Goal: Task Accomplishment & Management: Manage account settings

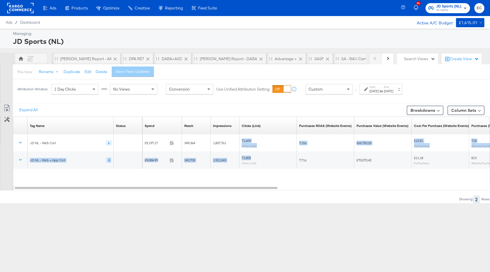
drag, startPoint x: 244, startPoint y: 134, endPoint x: 237, endPoint y: 124, distance: 12.5
click at [237, 124] on div "Tag Name Sorting Unavailable Status Sorting Unavailable Spend Sorting Unavailab…" at bounding box center [251, 151] width 477 height 69
click at [243, 184] on div "Tag Name Sorting Unavailable Status Sorting Unavailable Spend Sorting Unavailab…" at bounding box center [251, 151] width 477 height 69
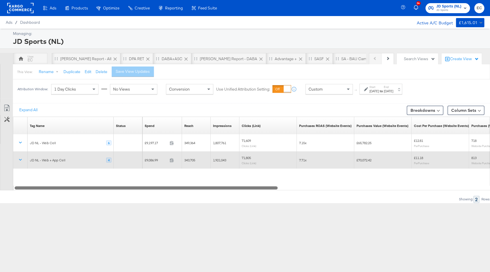
drag, startPoint x: 243, startPoint y: 188, endPoint x: 130, endPoint y: 167, distance: 115.3
click at [130, 167] on div "Tag Name Sorting Unavailable Status Sorting Unavailable Spend Sorting Unavailab…" at bounding box center [251, 154] width 477 height 74
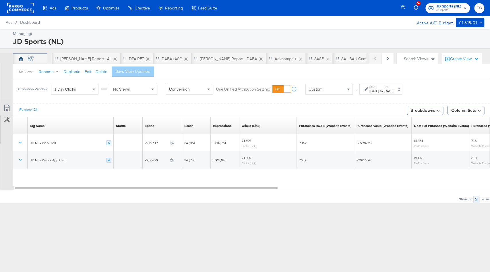
click at [32, 57] on div "EC" at bounding box center [30, 59] width 5 height 5
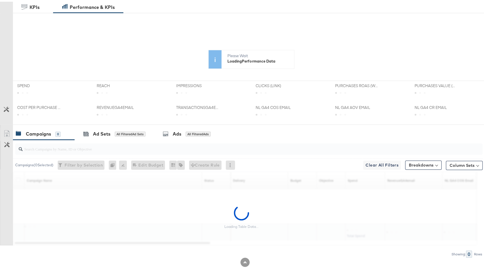
scroll to position [135, 0]
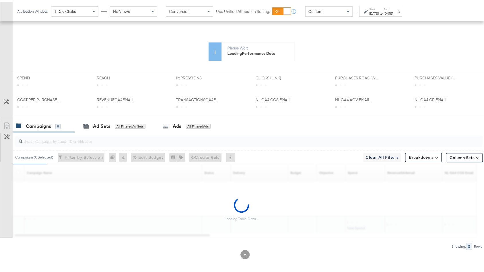
click at [87, 137] on input "search" at bounding box center [231, 137] width 417 height 11
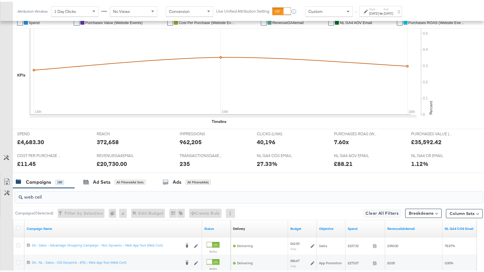
type input "web cell"
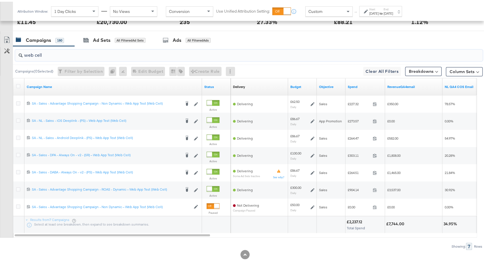
scroll to position [0, 0]
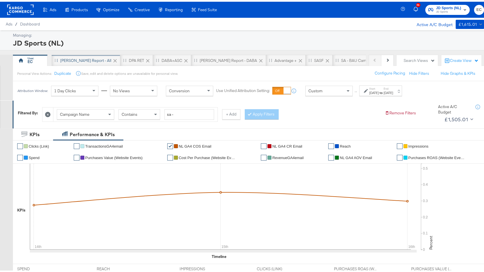
click at [67, 63] on div "[PERSON_NAME] Report - All" at bounding box center [86, 58] width 69 height 11
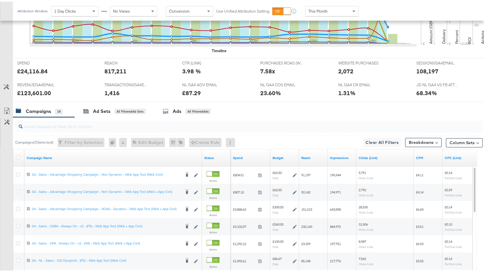
scroll to position [216, 0]
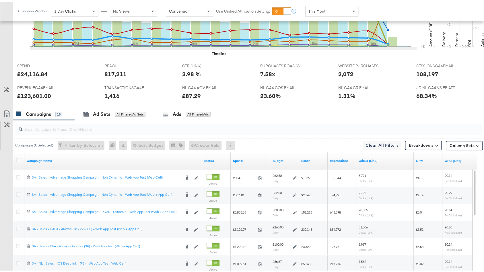
click at [153, 125] on input "search" at bounding box center [231, 125] width 417 height 11
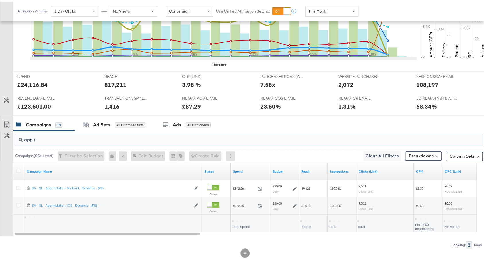
scroll to position [203, 0]
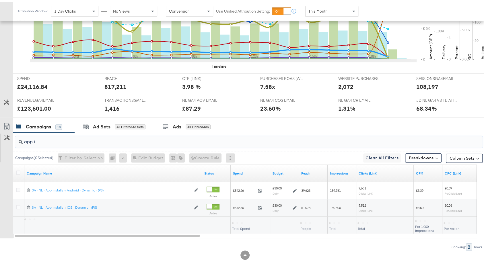
type input "app in"
drag, startPoint x: 130, startPoint y: 139, endPoint x: 0, endPoint y: 137, distance: 129.9
click at [0, 137] on div "app in Campaigns ( 0 Selected) Filter by Selection Filter 0 campaigns 0 Rename …" at bounding box center [241, 190] width 482 height 118
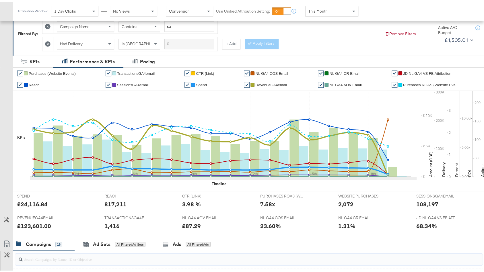
scroll to position [30, 0]
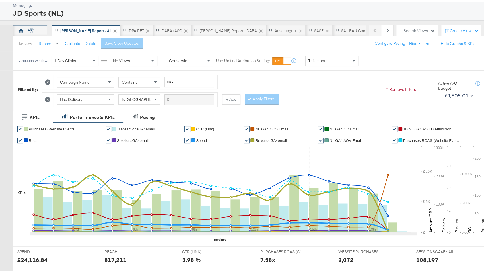
click at [38, 30] on div "EC" at bounding box center [30, 28] width 34 height 11
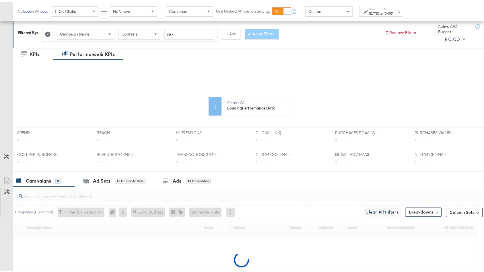
scroll to position [135, 0]
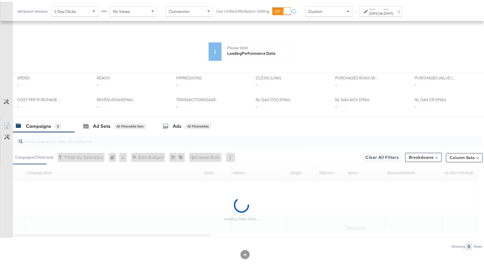
click at [145, 139] on input "search" at bounding box center [231, 137] width 417 height 11
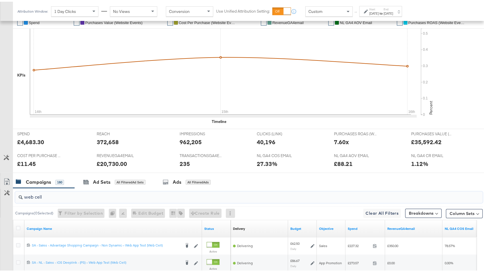
type input "web cell"
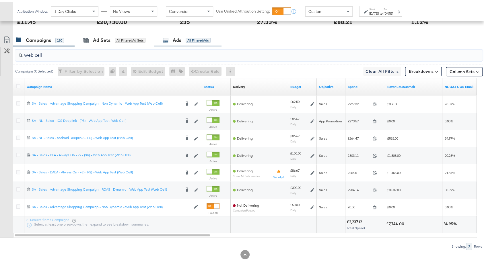
scroll to position [0, 0]
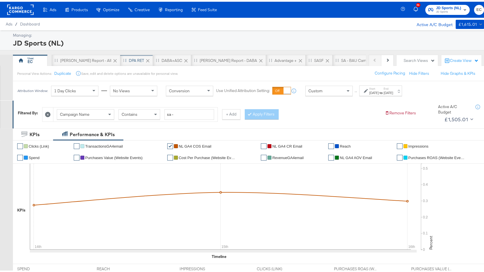
click at [129, 59] on div "DPA RET" at bounding box center [136, 58] width 15 height 5
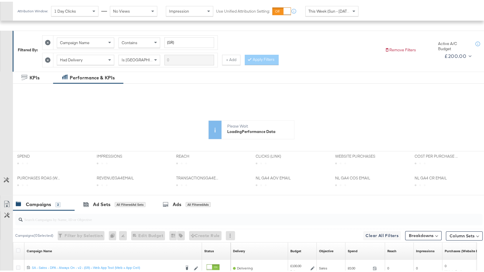
scroll to position [147, 0]
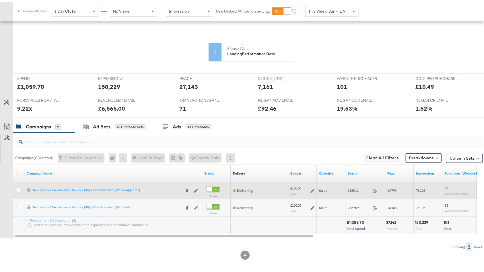
click at [314, 187] on icon at bounding box center [312, 189] width 4 height 4
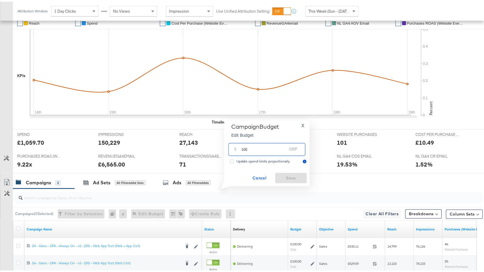
drag, startPoint x: 252, startPoint y: 146, endPoint x: 220, endPoint y: 146, distance: 31.5
click at [220, 146] on div "Campaign Budget Edit Budget X £ 100 GBP Update spend limits proportionally Canc…" at bounding box center [265, 152] width 90 height 66
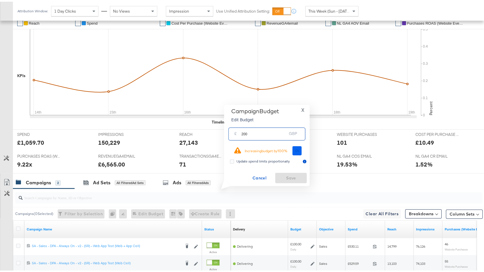
type input "200"
click at [297, 147] on span "Ok" at bounding box center [297, 149] width 5 height 4
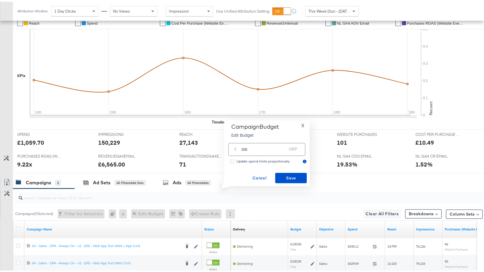
scroll to position [203, 0]
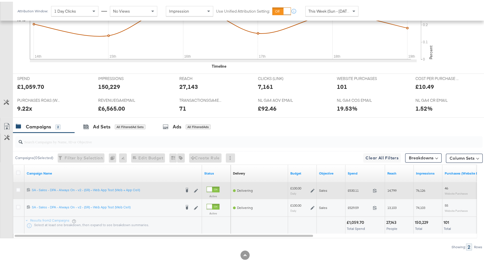
click at [312, 188] on icon at bounding box center [312, 189] width 4 height 4
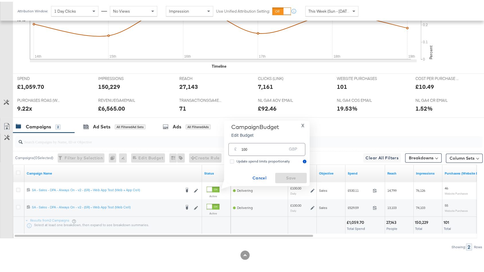
click at [268, 151] on input "100" at bounding box center [263, 145] width 45 height 12
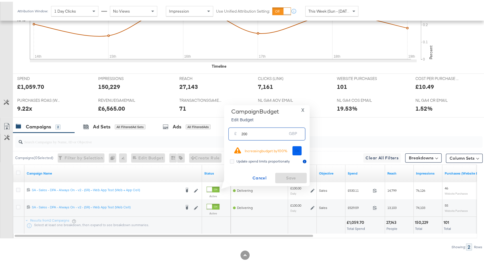
type input "200"
click at [299, 149] on span "Ok" at bounding box center [297, 149] width 5 height 4
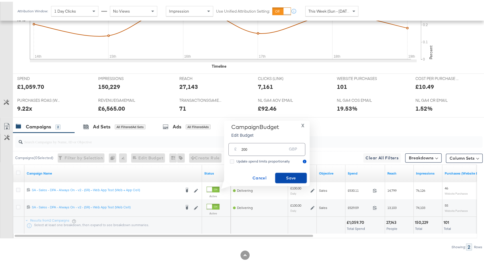
click at [289, 174] on span "Save" at bounding box center [290, 176] width 27 height 7
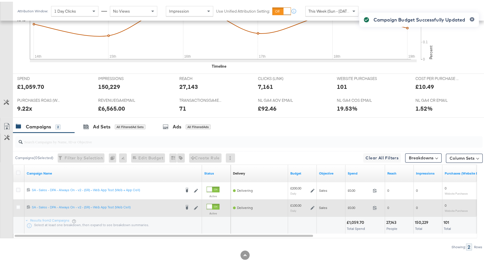
click at [212, 204] on div at bounding box center [209, 204] width 5 height 5
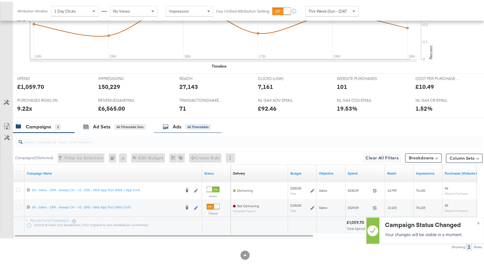
scroll to position [0, 0]
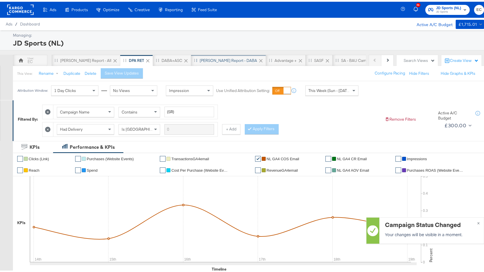
click at [206, 56] on div "[PERSON_NAME] Report - DABA" at bounding box center [228, 58] width 75 height 11
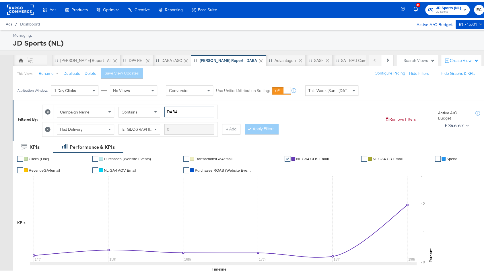
click at [180, 110] on input "DABA" at bounding box center [189, 110] width 50 height 11
type input "(PS)"
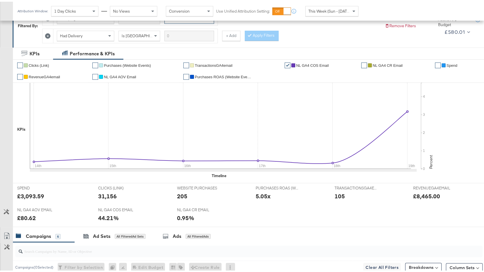
scroll to position [21, 0]
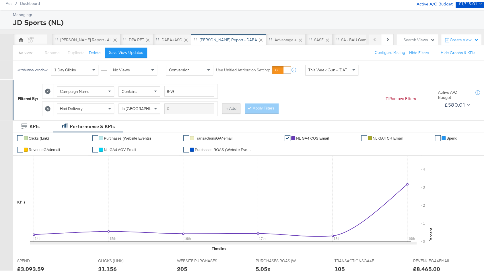
click at [229, 107] on button "+ Add" at bounding box center [231, 107] width 18 height 10
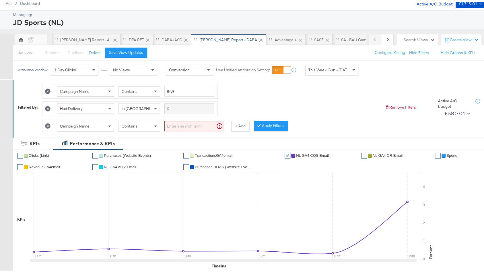
click at [144, 122] on div "Contains" at bounding box center [139, 125] width 41 height 10
click at [181, 123] on input "search" at bounding box center [193, 124] width 59 height 11
type input "app install"
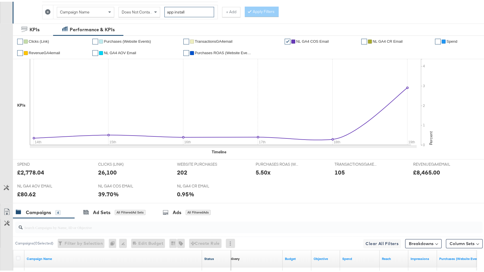
scroll to position [0, 0]
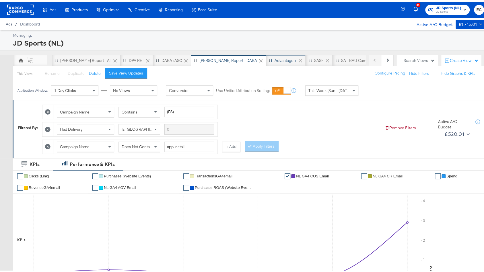
click at [274, 59] on div "Advantage +" at bounding box center [285, 58] width 22 height 5
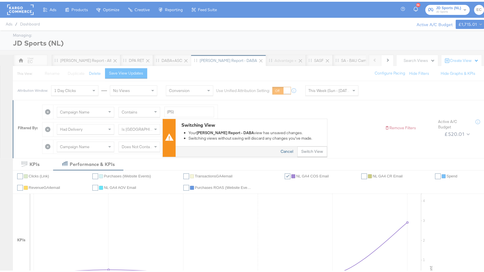
click at [287, 148] on button "Cancel" at bounding box center [286, 150] width 21 height 10
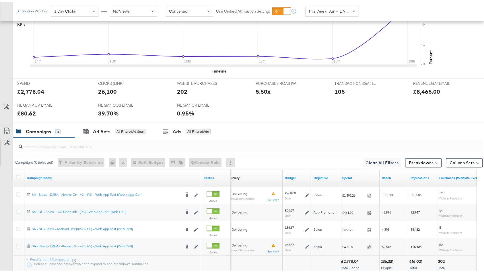
scroll to position [254, 0]
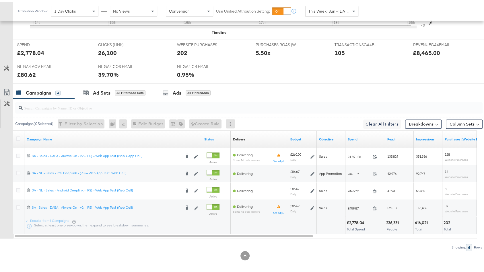
click at [196, 107] on input "search" at bounding box center [231, 103] width 417 height 11
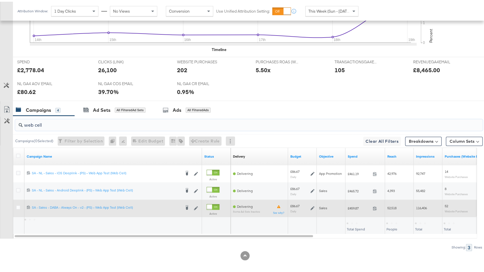
type input "web cell"
click at [212, 203] on div at bounding box center [209, 205] width 5 height 5
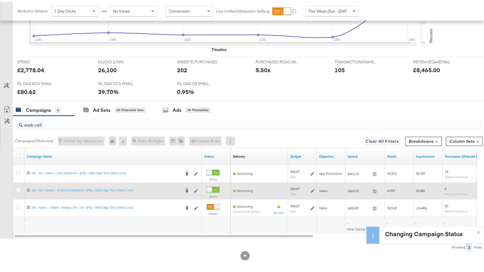
click at [212, 186] on div at bounding box center [209, 188] width 5 height 5
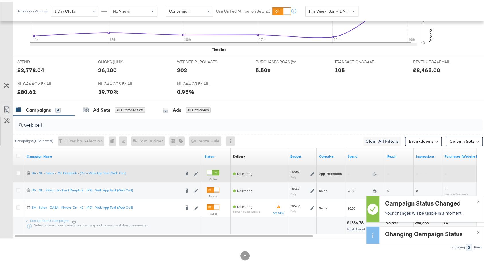
click at [214, 172] on div "Active" at bounding box center [212, 175] width 13 height 14
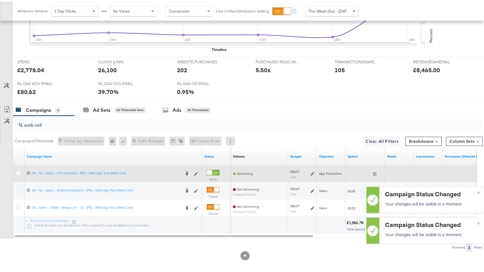
click at [211, 168] on div at bounding box center [209, 170] width 5 height 5
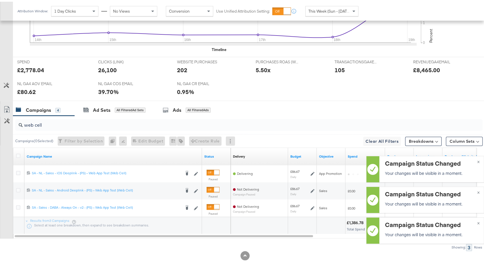
click at [119, 120] on input "web cell" at bounding box center [231, 121] width 417 height 11
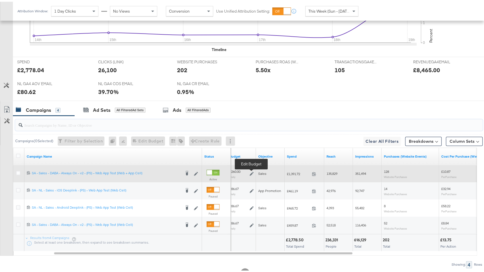
click at [252, 170] on icon at bounding box center [252, 172] width 4 height 4
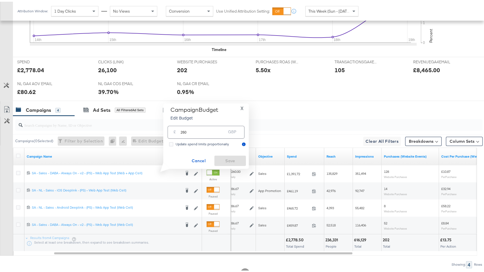
click at [193, 130] on input "260" at bounding box center [202, 128] width 45 height 12
type input "400"
click at [229, 158] on span "Save" at bounding box center [230, 159] width 27 height 7
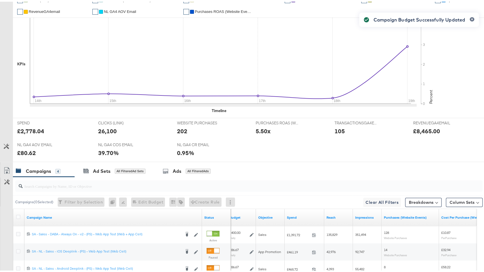
scroll to position [36, 0]
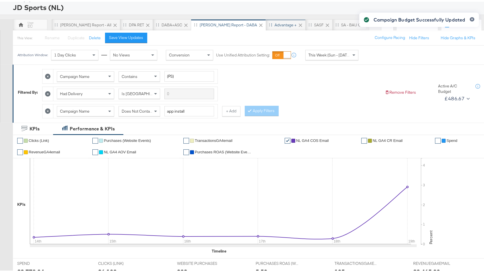
click at [274, 21] on div "Advantage +" at bounding box center [285, 23] width 22 height 5
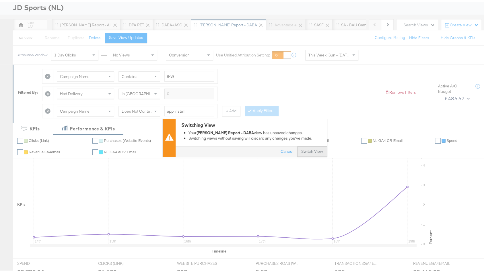
click at [310, 149] on button "Switch View" at bounding box center [312, 150] width 30 height 10
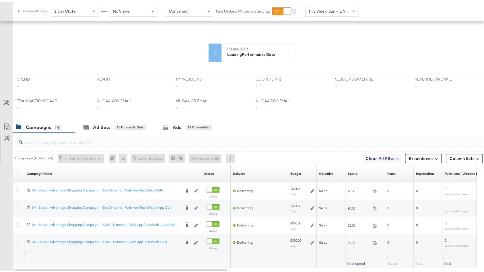
scroll to position [198, 0]
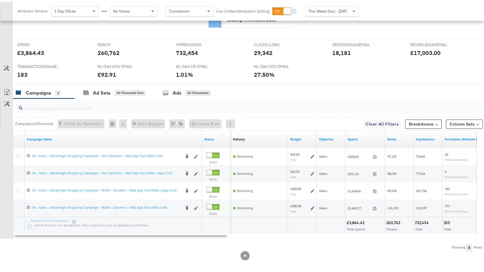
click at [196, 104] on input "search" at bounding box center [231, 103] width 417 height 11
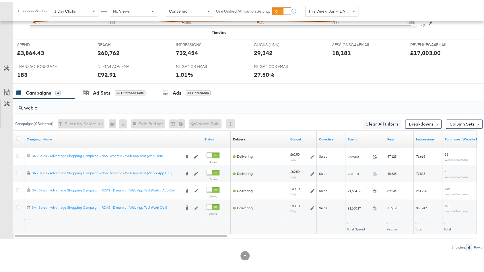
scroll to position [220, 0]
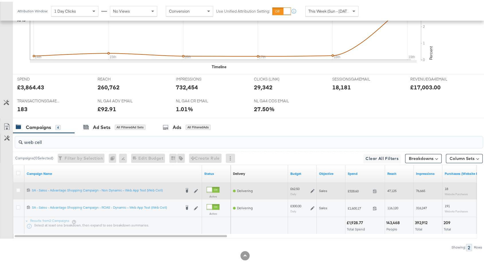
type input "web cell"
click at [210, 186] on div at bounding box center [209, 188] width 5 height 5
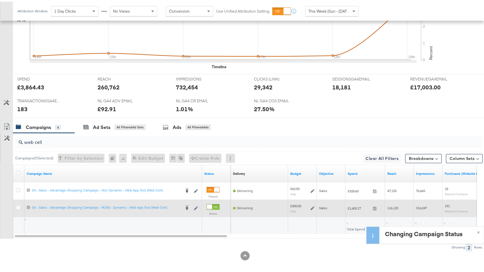
click at [210, 203] on div at bounding box center [209, 205] width 5 height 5
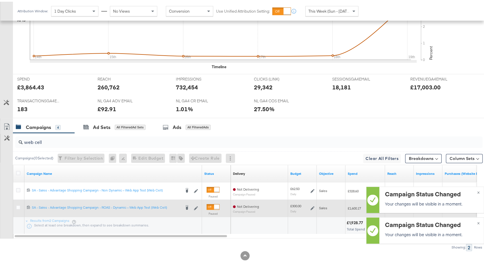
click at [204, 138] on input "web cell" at bounding box center [231, 138] width 417 height 11
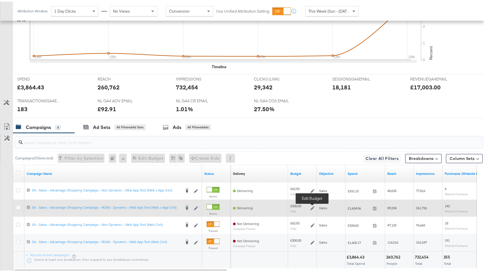
click at [312, 205] on icon at bounding box center [312, 207] width 4 height 4
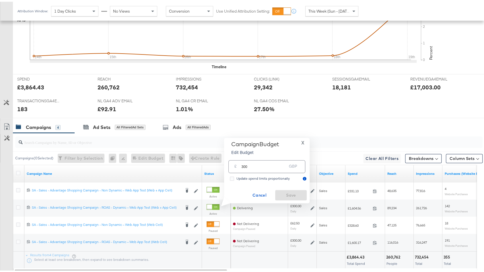
click at [276, 169] on input "300" at bounding box center [263, 163] width 45 height 12
type input "600"
click at [296, 168] on span "Ok" at bounding box center [297, 166] width 5 height 4
click at [291, 196] on span "Save" at bounding box center [290, 193] width 27 height 7
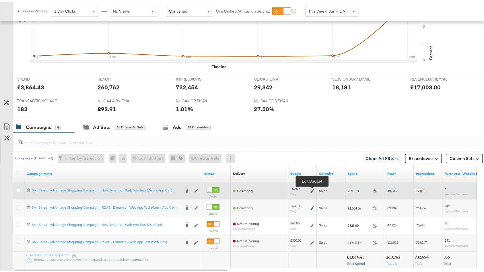
click at [312, 188] on icon at bounding box center [312, 190] width 4 height 4
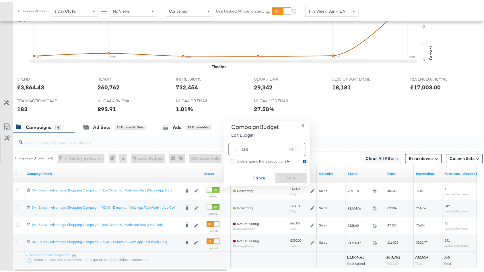
click at [277, 145] on input "62.5" at bounding box center [263, 145] width 45 height 12
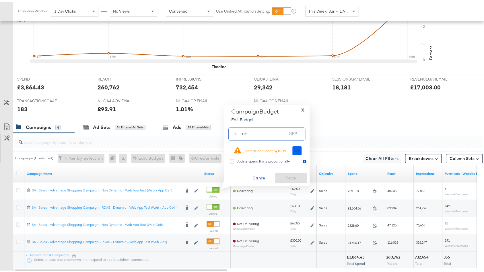
type input "125"
click at [295, 150] on span "Ok" at bounding box center [297, 149] width 5 height 4
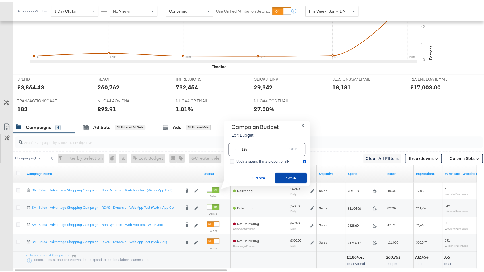
click at [294, 176] on span "Save" at bounding box center [290, 176] width 27 height 7
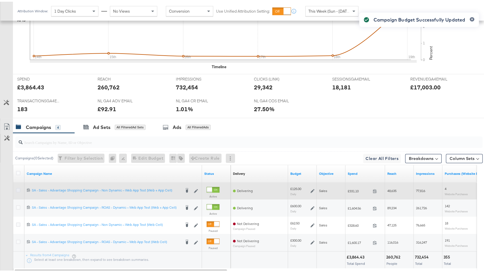
click at [18, 186] on icon at bounding box center [18, 188] width 4 height 4
click at [0, 0] on input "checkbox" at bounding box center [0, 0] width 0 height 0
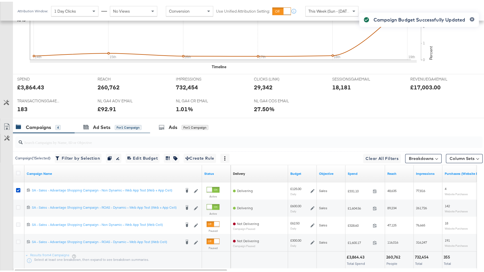
click at [104, 127] on div "Ad Sets for 1 Campaign" at bounding box center [112, 126] width 75 height 12
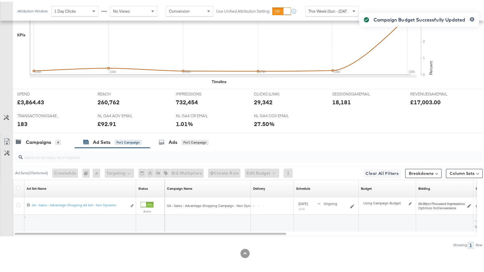
scroll to position [203, 0]
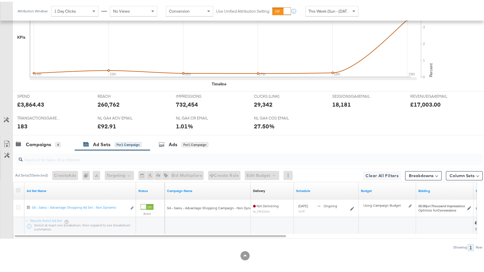
click at [19, 187] on icon at bounding box center [18, 188] width 4 height 4
click at [0, 0] on input "checkbox" at bounding box center [0, 0] width 0 height 0
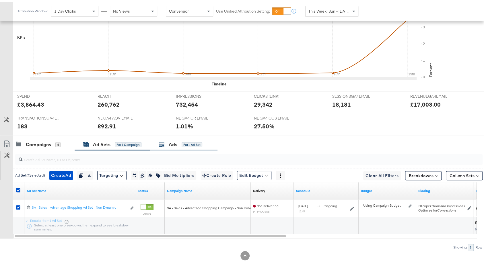
click at [189, 144] on div "Ads for 1 Ad Set" at bounding box center [183, 143] width 67 height 12
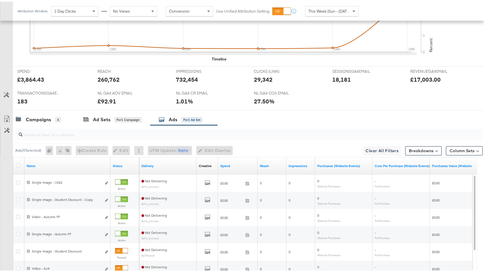
scroll to position [234, 0]
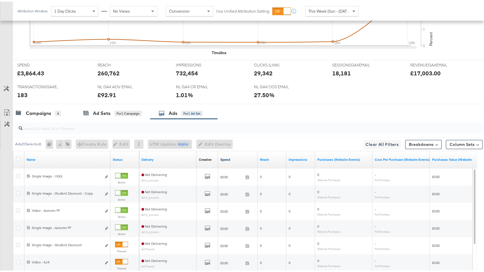
click at [241, 156] on link "Spend" at bounding box center [237, 158] width 35 height 5
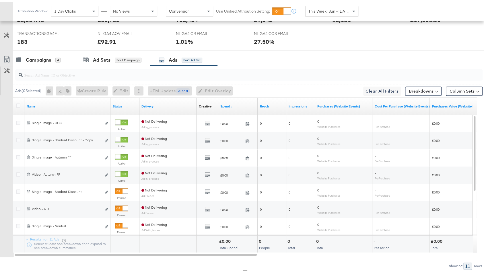
scroll to position [299, 0]
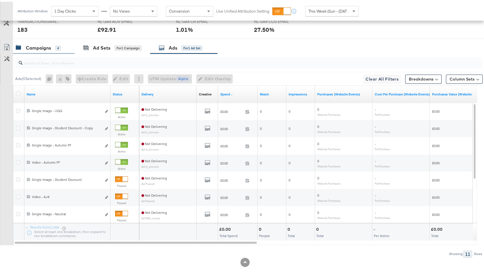
click at [43, 43] on div "Campaigns" at bounding box center [38, 46] width 25 height 7
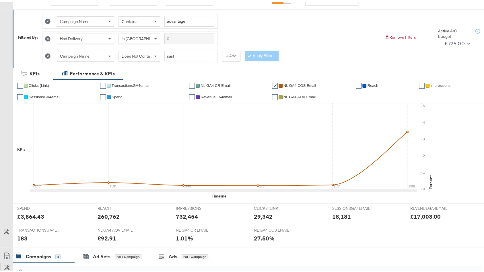
scroll to position [0, 0]
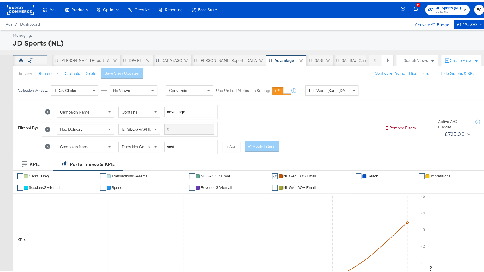
click at [26, 56] on div "EC" at bounding box center [30, 58] width 34 height 11
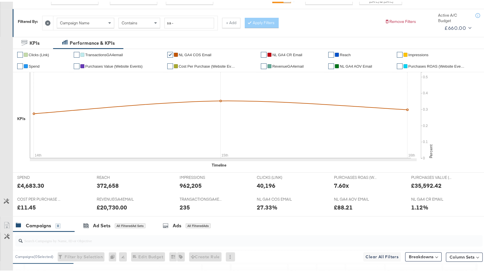
scroll to position [43, 0]
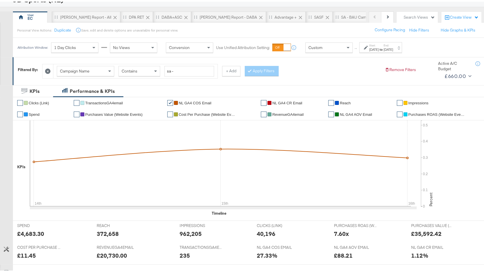
click at [329, 43] on div "Custom" at bounding box center [328, 46] width 47 height 10
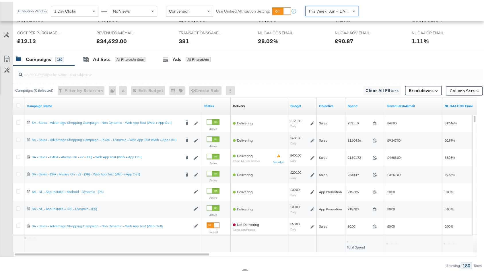
scroll to position [277, 0]
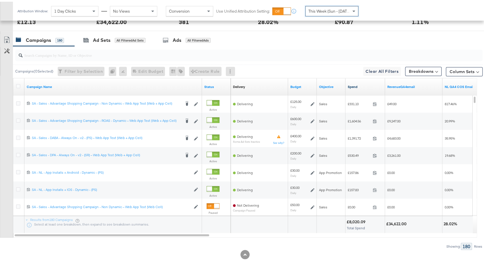
click at [364, 84] on link "Spend" at bounding box center [365, 85] width 35 height 5
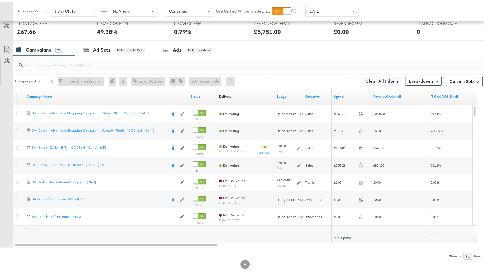
scroll to position [289, 0]
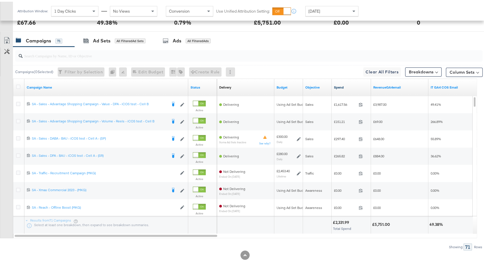
click at [343, 83] on link "Spend" at bounding box center [351, 85] width 35 height 5
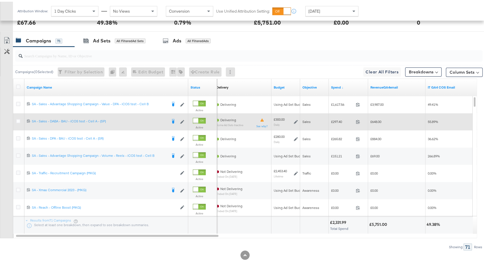
scroll to position [0, 0]
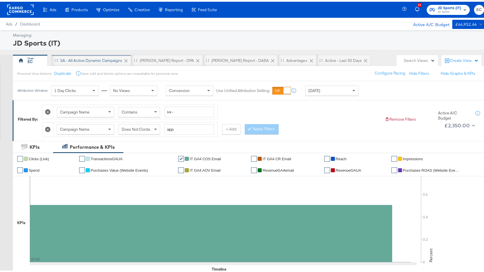
click at [90, 59] on div "SA - All Active Dynamic Campaigns" at bounding box center [91, 58] width 62 height 5
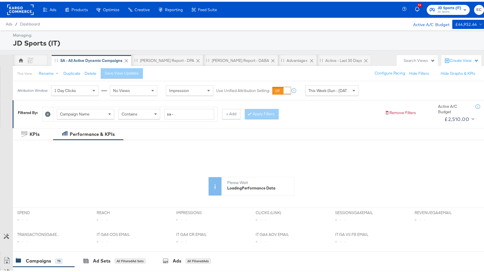
click at [320, 90] on span "This Week (Sun - Today)" at bounding box center [329, 88] width 43 height 5
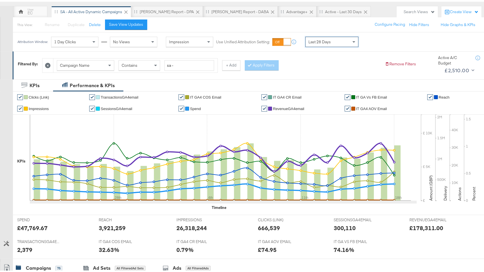
scroll to position [48, 0]
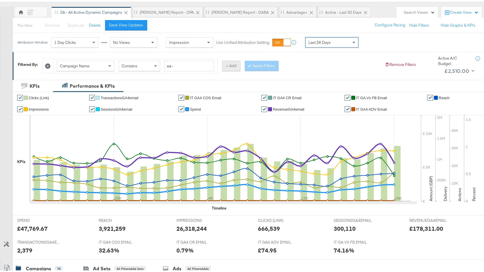
click at [232, 63] on button "+ Add" at bounding box center [231, 64] width 18 height 10
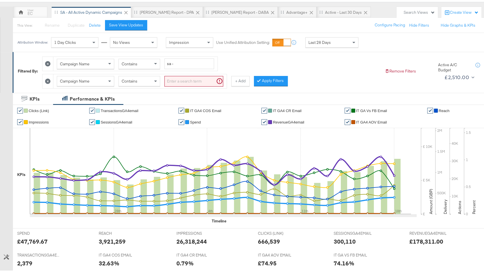
click at [91, 73] on div "Campaign Name Contains" at bounding box center [139, 80] width 173 height 14
click at [91, 77] on div "Campaign Name" at bounding box center [85, 80] width 57 height 10
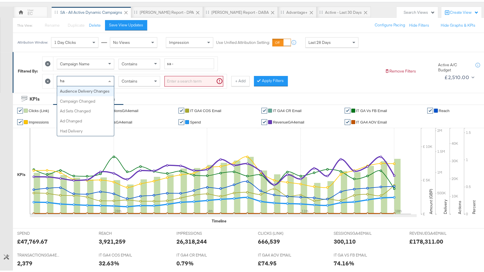
scroll to position [0, 0]
type input "had"
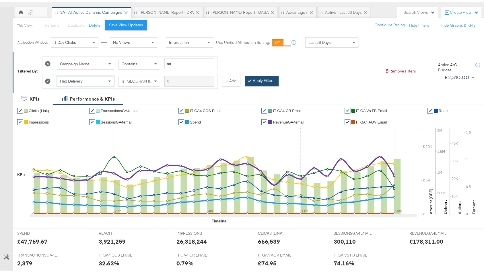
click at [258, 74] on button "Apply Filters" at bounding box center [262, 79] width 34 height 10
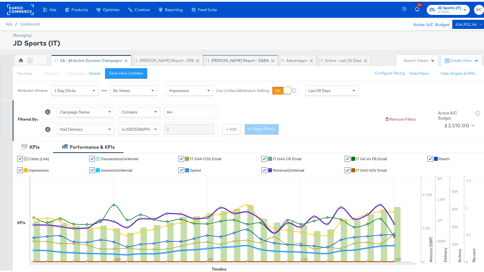
click at [211, 61] on div "[PERSON_NAME] Report - DABA" at bounding box center [239, 58] width 57 height 5
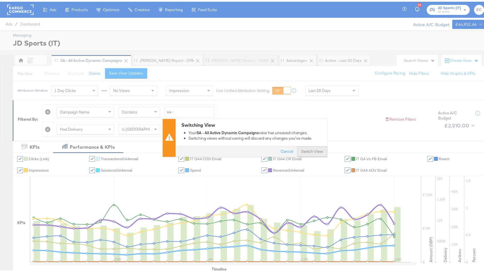
click at [315, 150] on button "Switch View" at bounding box center [312, 150] width 30 height 10
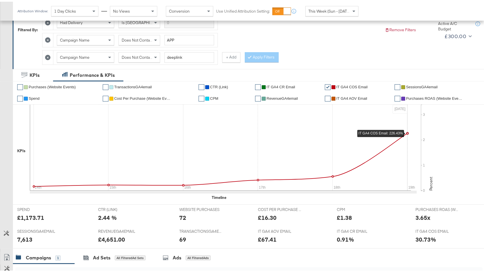
scroll to position [220, 0]
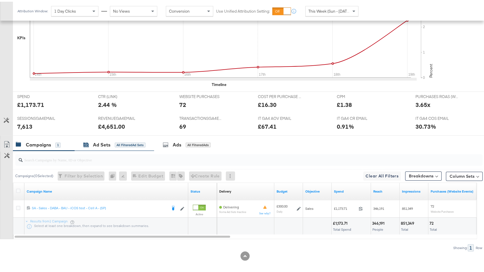
click at [112, 140] on div "Ad Sets All Filtered Ad Sets" at bounding box center [114, 143] width 62 height 7
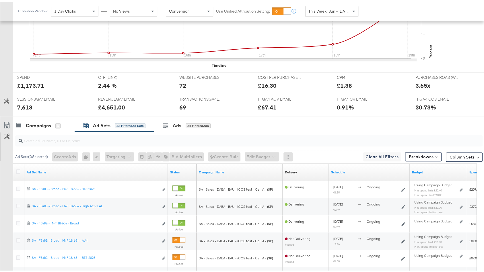
scroll to position [299, 0]
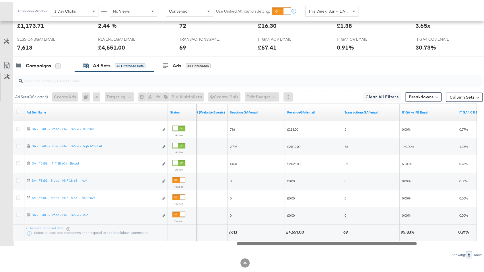
drag, startPoint x: 178, startPoint y: 241, endPoint x: 401, endPoint y: 230, distance: 222.8
click at [401, 230] on div "Ad Set Name Status Purchases ROAS (Website Events) SessionsGA4email RevenueGA4e…" at bounding box center [245, 173] width 464 height 143
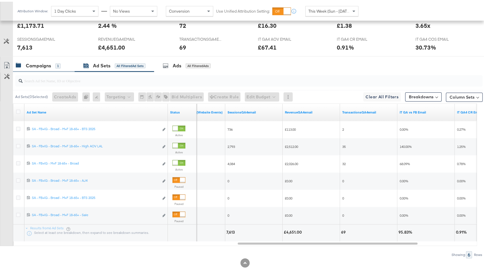
click at [47, 67] on div "Campaigns 1" at bounding box center [44, 64] width 62 height 12
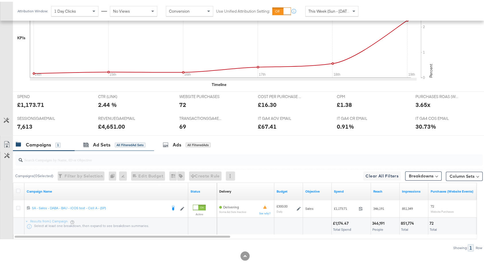
click at [128, 145] on div "Ad Sets All Filtered Ad Sets" at bounding box center [114, 143] width 79 height 12
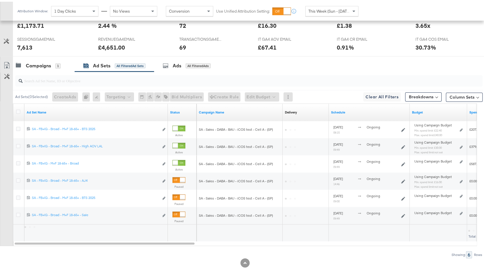
scroll to position [306, 0]
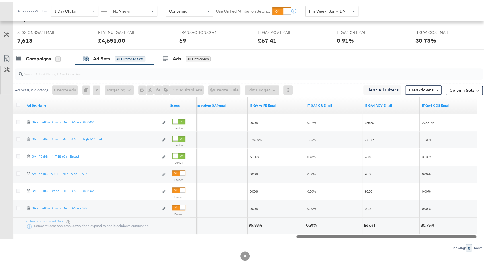
drag, startPoint x: 191, startPoint y: 231, endPoint x: 483, endPoint y: 242, distance: 292.2
click at [483, 242] on div "KPIs Performance & KPIs Customize KPIs ✔ Purchases (Website Events) ✔ Transacti…" at bounding box center [245, 71] width 490 height 407
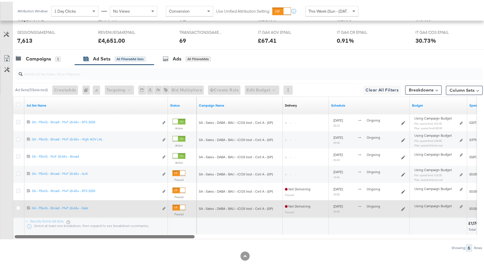
drag, startPoint x: 367, startPoint y: 232, endPoint x: 83, endPoint y: 197, distance: 286.6
click at [83, 197] on div "Ad Set Name Status Campaign Name Delivery Sorting Unavailable Schedule Budget S…" at bounding box center [245, 166] width 464 height 143
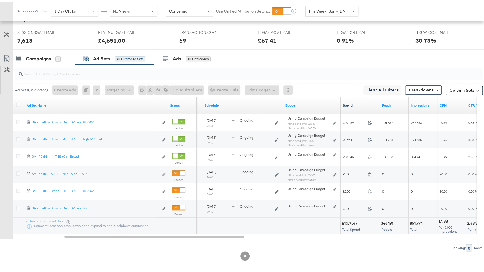
click at [362, 102] on link "Spend" at bounding box center [360, 104] width 35 height 5
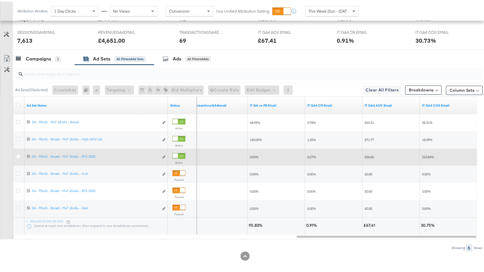
click at [178, 153] on div at bounding box center [175, 154] width 5 height 5
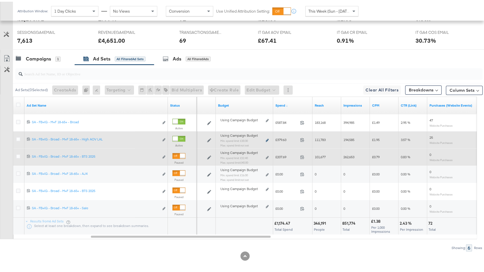
click at [266, 137] on icon at bounding box center [267, 138] width 3 height 3
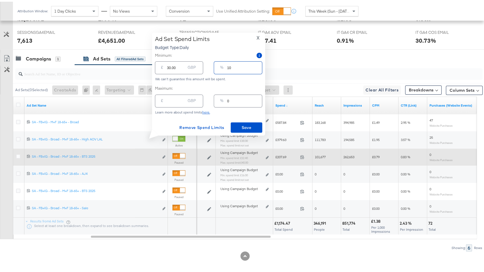
drag, startPoint x: 237, startPoint y: 65, endPoint x: 220, endPoint y: 65, distance: 16.6
click at [220, 65] on div "% 10" at bounding box center [238, 66] width 48 height 13
type input "2"
type input "6.00"
type input "20"
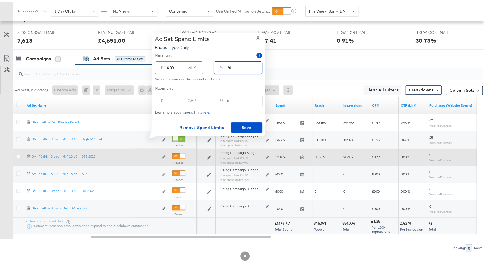
type input "60.00"
type input "20"
click at [249, 127] on span "Save" at bounding box center [246, 125] width 27 height 7
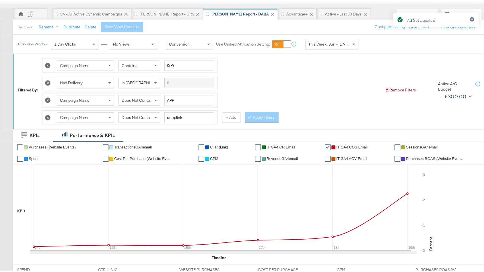
scroll to position [38, 0]
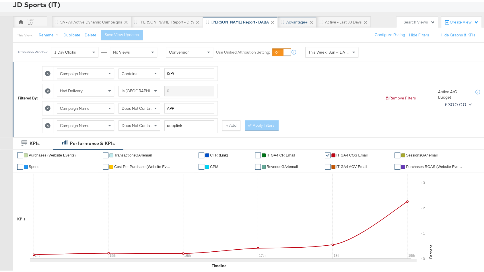
click at [286, 18] on div "Advantage+" at bounding box center [296, 20] width 21 height 5
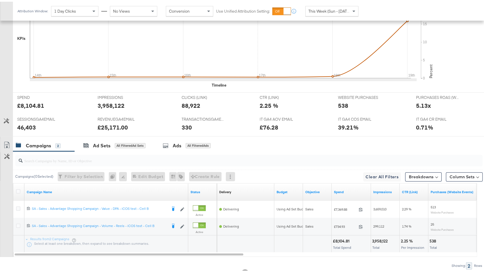
scroll to position [220, 0]
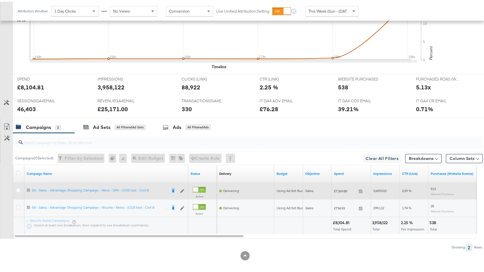
click at [15, 187] on div at bounding box center [19, 189] width 11 height 10
click at [17, 187] on icon at bounding box center [18, 188] width 4 height 4
click at [0, 0] on input "checkbox" at bounding box center [0, 0] width 0 height 0
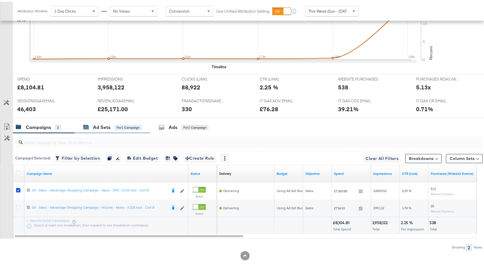
click at [99, 126] on div "Ad Sets" at bounding box center [101, 125] width 17 height 7
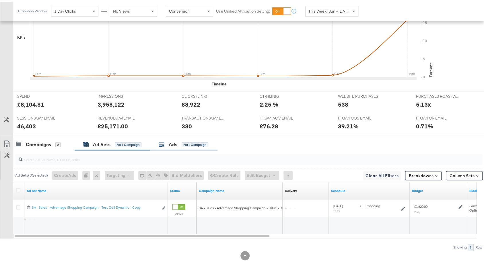
click at [177, 121] on div "KPIs Performance & KPIs Customize KPIs ✔ Clicks (Link) ✔ Purchases (Website Eve…" at bounding box center [245, 114] width 490 height 321
click at [182, 140] on div "Ads for 1 Campaign" at bounding box center [184, 143] width 50 height 7
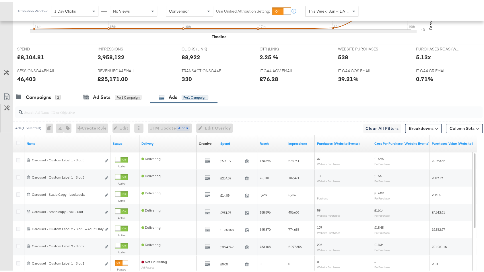
scroll to position [306, 0]
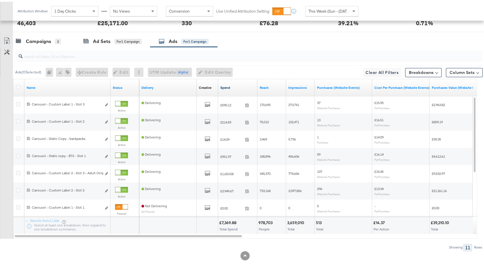
click at [240, 84] on link "Spend" at bounding box center [237, 86] width 35 height 5
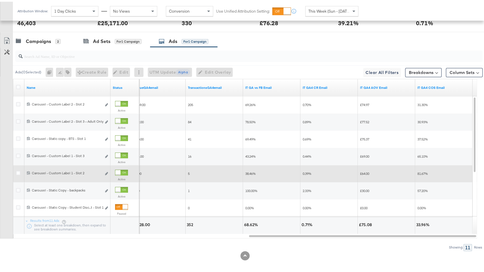
click at [122, 170] on div at bounding box center [121, 171] width 13 height 6
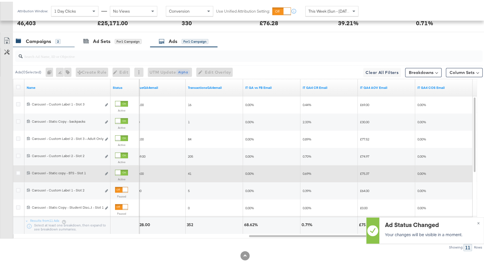
click at [47, 40] on div "Campaigns" at bounding box center [38, 39] width 25 height 7
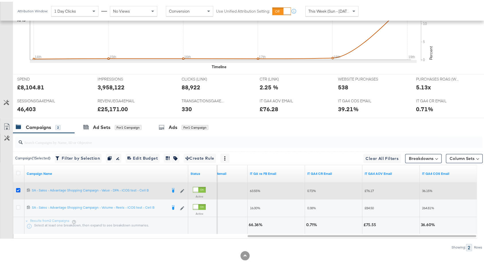
click at [20, 187] on icon at bounding box center [18, 188] width 4 height 4
click at [0, 0] on input "checkbox" at bounding box center [0, 0] width 0 height 0
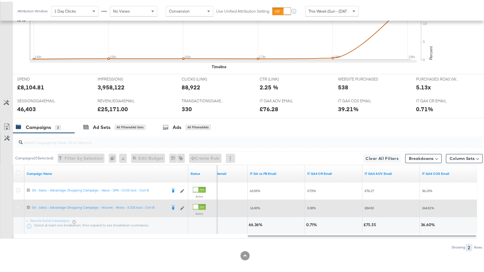
click at [19, 204] on icon at bounding box center [18, 206] width 4 height 4
click at [0, 0] on input "checkbox" at bounding box center [0, 0] width 0 height 0
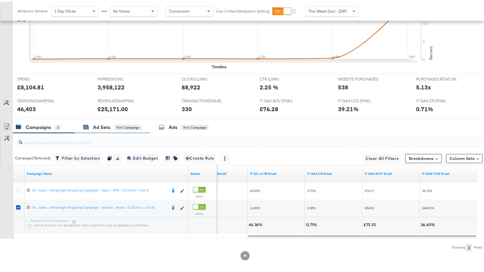
click at [121, 123] on div "for 1 Campaign" at bounding box center [128, 125] width 27 height 5
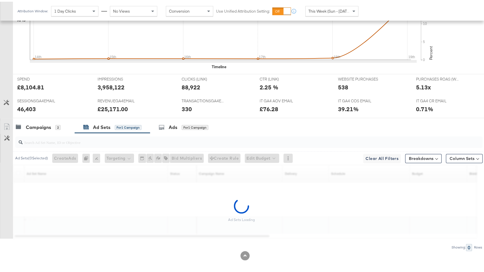
scroll to position [203, 0]
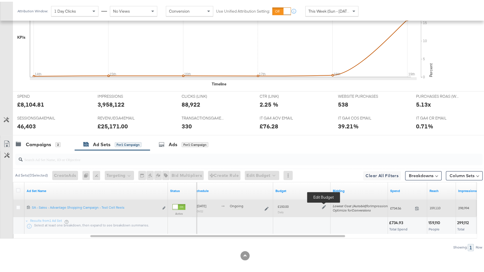
click at [325, 204] on icon at bounding box center [324, 205] width 4 height 4
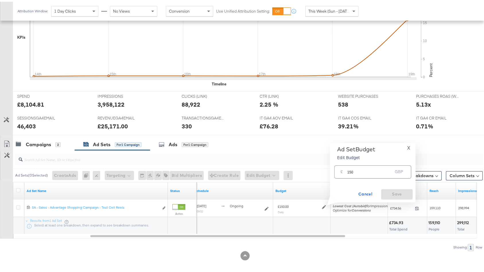
click at [351, 168] on input "150" at bounding box center [369, 168] width 45 height 12
click at [200, 143] on div "Ads for 1 Campaign" at bounding box center [184, 143] width 50 height 7
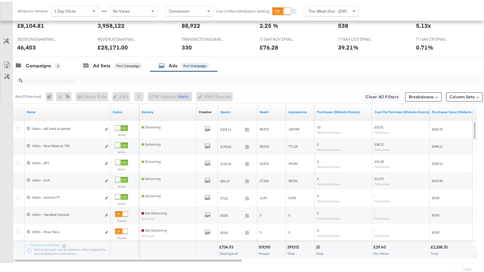
scroll to position [306, 0]
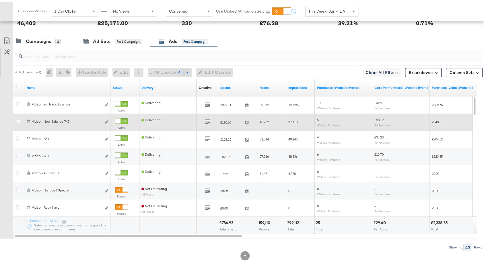
click at [120, 118] on div at bounding box center [117, 119] width 5 height 5
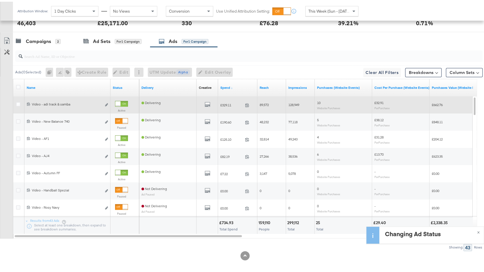
click at [120, 99] on div at bounding box center [121, 102] width 13 height 6
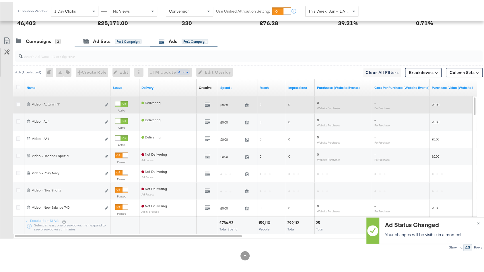
click at [122, 34] on div "Ad Sets for 1 Campaign" at bounding box center [112, 40] width 75 height 12
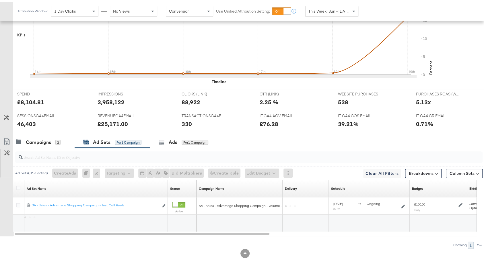
scroll to position [203, 0]
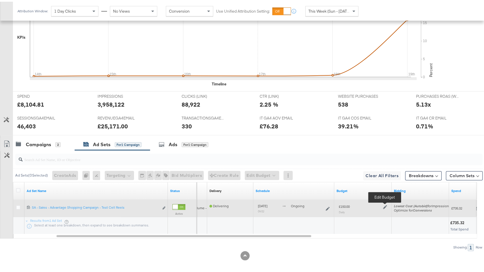
click at [385, 205] on icon at bounding box center [385, 205] width 4 height 4
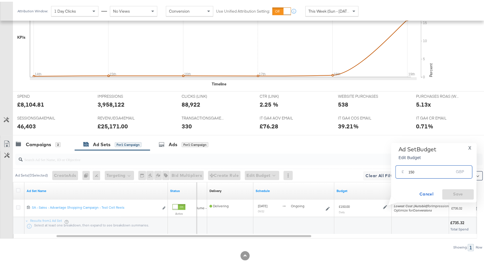
click at [411, 168] on input "150" at bounding box center [430, 168] width 45 height 12
type input "100"
click at [449, 191] on span "Save" at bounding box center [457, 192] width 27 height 7
click at [50, 137] on div "Campaigns 2" at bounding box center [44, 143] width 62 height 12
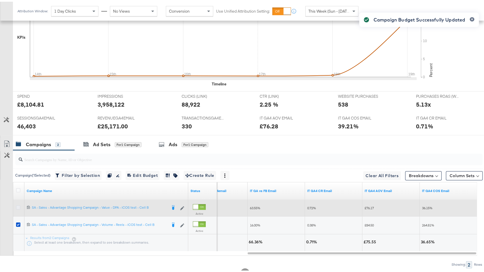
click at [19, 205] on icon at bounding box center [18, 206] width 4 height 4
click at [0, 0] on input "checkbox" at bounding box center [0, 0] width 0 height 0
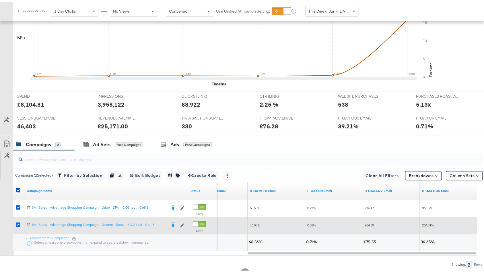
click at [18, 221] on icon at bounding box center [18, 223] width 4 height 4
click at [0, 0] on input "checkbox" at bounding box center [0, 0] width 0 height 0
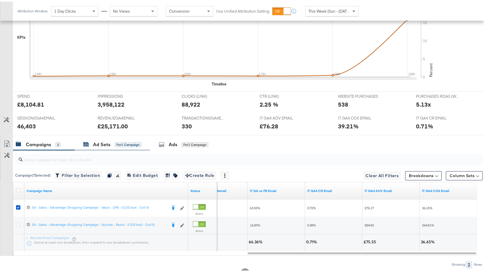
click at [91, 140] on div "Ad Sets for 1 Campaign" at bounding box center [112, 143] width 58 height 7
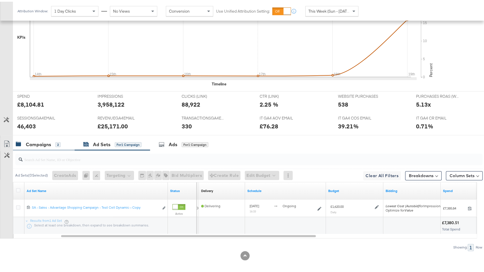
click at [42, 140] on div "Campaigns" at bounding box center [38, 143] width 25 height 7
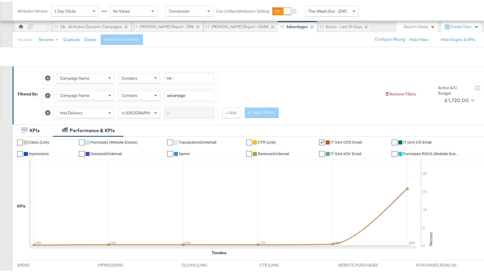
scroll to position [0, 0]
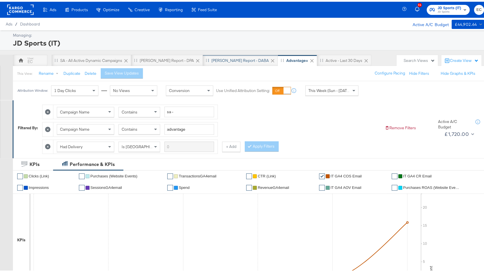
click at [211, 60] on div "[PERSON_NAME] Report - DABA" at bounding box center [239, 58] width 57 height 5
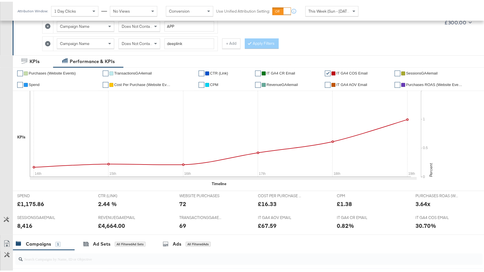
scroll to position [220, 0]
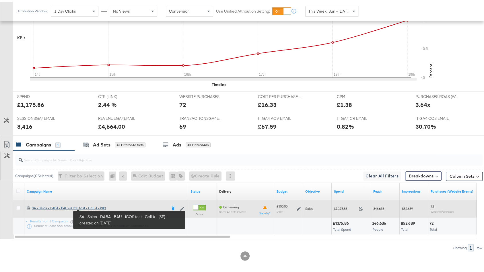
click at [93, 206] on link "SA - Sales - DABA - BAU - iCOS test - Cell A - (SP) SA - Sales - DABA - BAU - i…" at bounding box center [99, 207] width 135 height 6
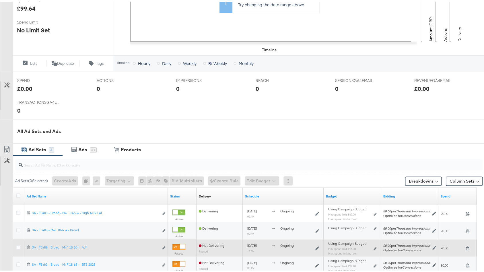
scroll to position [281, 0]
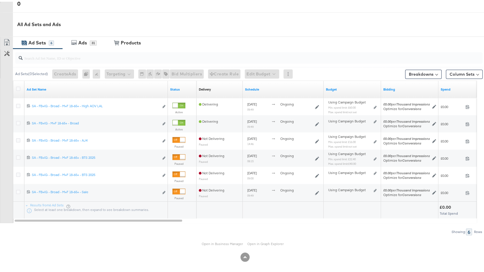
click at [215, 243] on div "Open in Business Manager Open in Graph Explorer" at bounding box center [245, 242] width 490 height 17
click at [215, 242] on link "Open in Business Manager" at bounding box center [222, 242] width 41 height 4
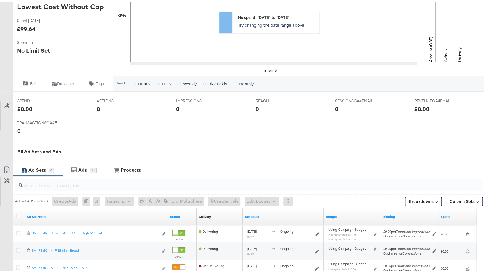
scroll to position [0, 0]
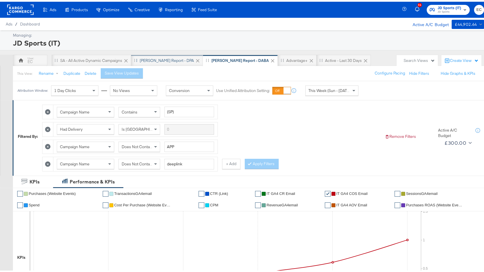
click at [156, 57] on div "[PERSON_NAME] Report - DPA" at bounding box center [167, 58] width 54 height 5
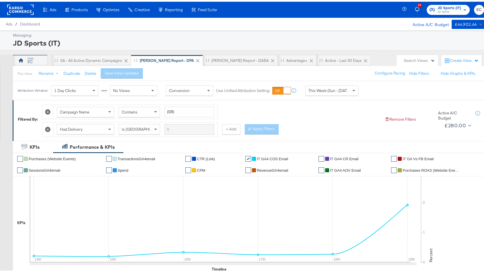
click at [38, 58] on div "EC" at bounding box center [30, 58] width 34 height 11
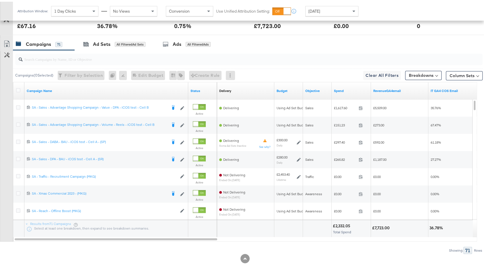
scroll to position [289, 0]
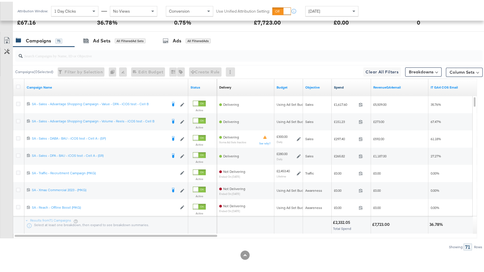
click at [344, 85] on link "Spend" at bounding box center [351, 85] width 35 height 5
click at [319, 13] on div "Yesterday" at bounding box center [331, 10] width 52 height 10
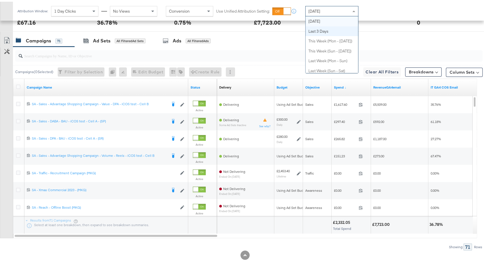
scroll to position [0, 0]
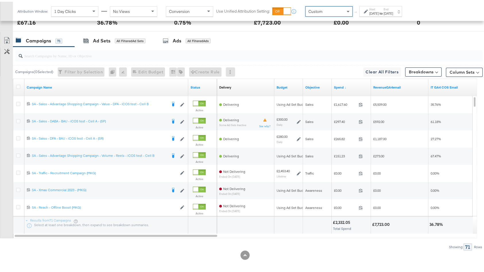
click at [375, 11] on div "Sep 19th 2025" at bounding box center [373, 11] width 9 height 5
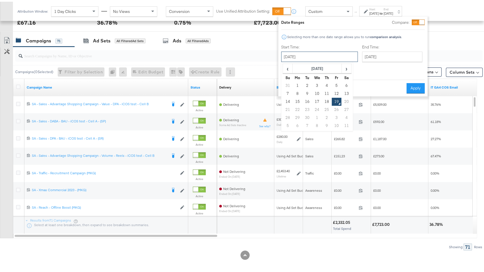
click at [302, 53] on input "September 19th 2025" at bounding box center [319, 55] width 77 height 10
click at [287, 98] on td "14" at bounding box center [288, 100] width 10 height 8
type input "September 14th 2025"
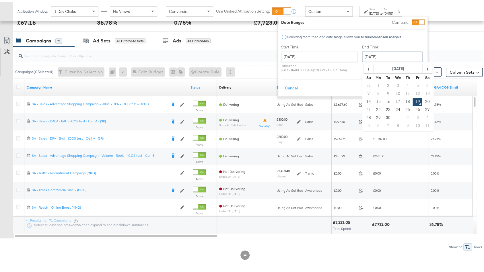
click at [380, 56] on input "September 19th 2025" at bounding box center [392, 55] width 60 height 10
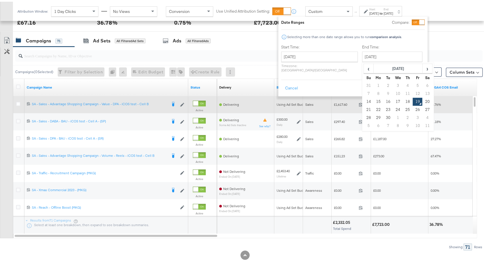
click at [403, 102] on td "18" at bounding box center [408, 100] width 10 height 8
type input "September 18th 2025"
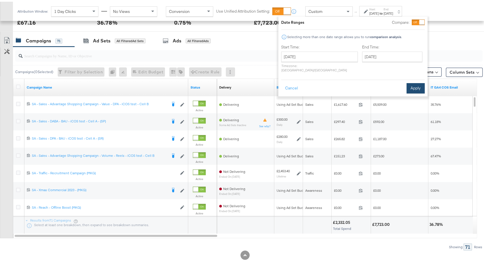
click at [414, 84] on button "Apply" at bounding box center [415, 86] width 18 height 10
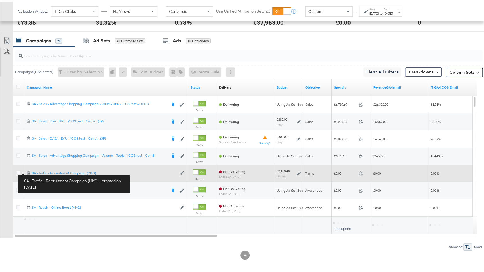
scroll to position [289, 0]
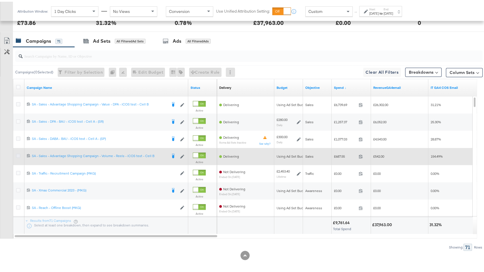
click at [19, 152] on icon at bounding box center [18, 154] width 4 height 4
click at [0, 0] on input "checkbox" at bounding box center [0, 0] width 0 height 0
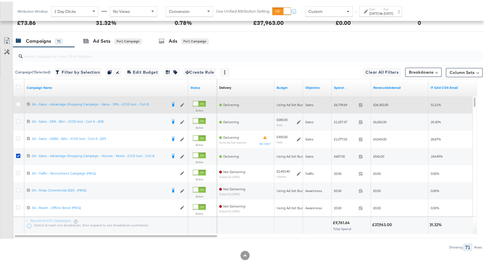
click at [15, 101] on div at bounding box center [19, 103] width 11 height 10
click at [17, 101] on icon at bounding box center [18, 102] width 4 height 4
click at [0, 0] on input "checkbox" at bounding box center [0, 0] width 0 height 0
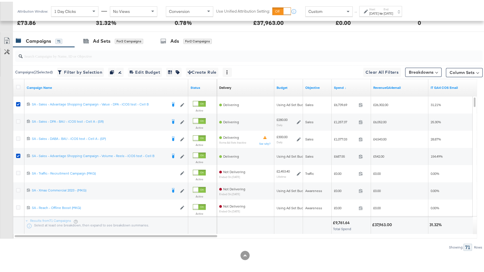
click at [96, 36] on div "Ad Sets" at bounding box center [101, 39] width 17 height 7
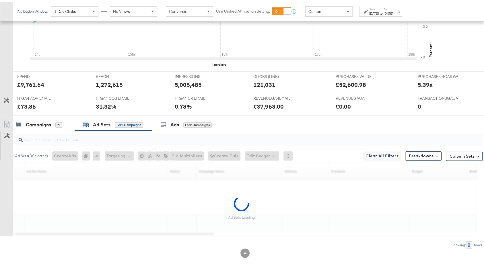
scroll to position [203, 0]
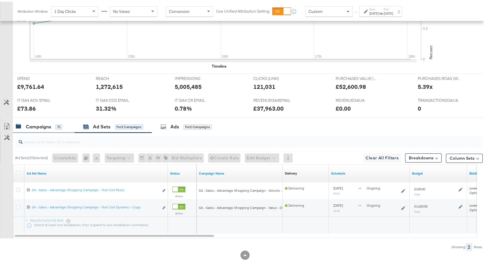
click at [39, 122] on div "Campaigns" at bounding box center [38, 125] width 25 height 7
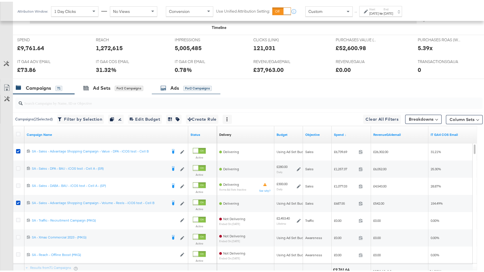
scroll to position [0, 0]
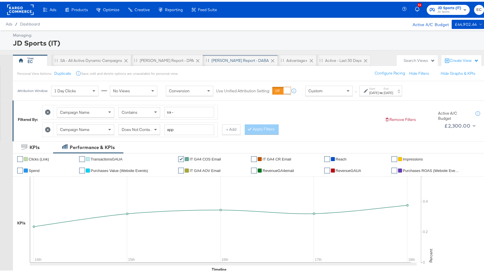
click at [217, 59] on div "[PERSON_NAME] Report - DABA" at bounding box center [239, 58] width 57 height 5
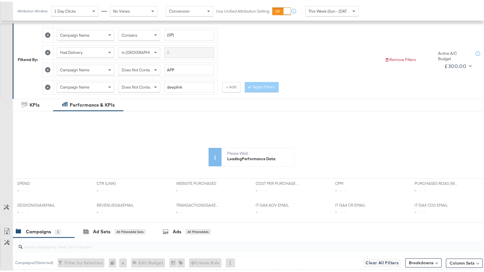
scroll to position [164, 0]
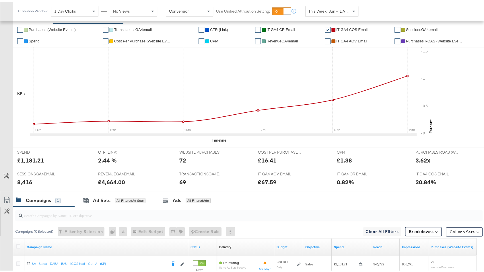
click at [131, 139] on div "✔ Purchases (Website Events) ✔ TransactionsGA4email ✔ CTR (Link) ✔ IT GA4 CR Em…" at bounding box center [251, 84] width 477 height 124
click at [119, 199] on div "Ad Sets All Filtered Ad Sets" at bounding box center [114, 199] width 62 height 7
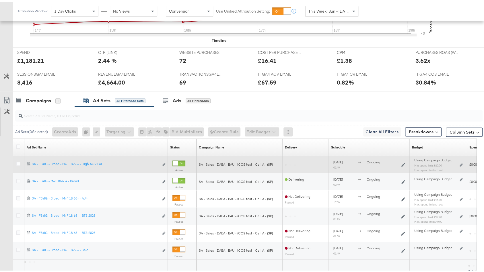
scroll to position [264, 0]
